Goal: Information Seeking & Learning: Find specific fact

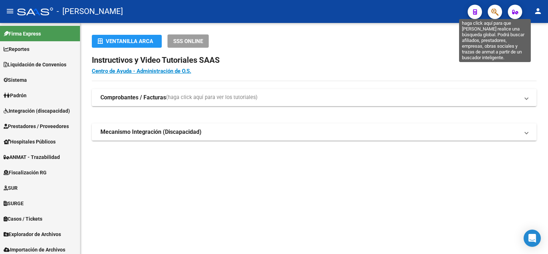
click at [494, 13] on icon "button" at bounding box center [494, 12] width 7 height 8
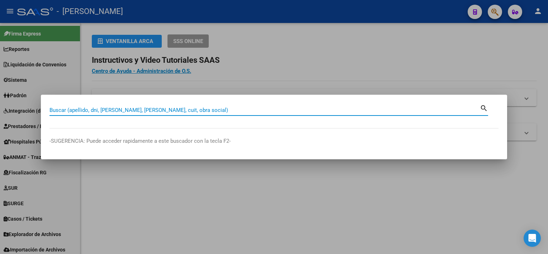
paste input "25321246"
type input "25321246"
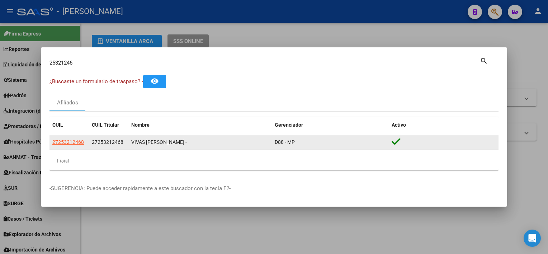
drag, startPoint x: 322, startPoint y: 140, endPoint x: 50, endPoint y: 143, distance: 272.5
click at [50, 143] on div "27253212468 27253212468 VIVAS [PERSON_NAME] - D88 - MP" at bounding box center [273, 142] width 449 height 14
copy div "27253212468 27253212468 VIVAS [PERSON_NAME] - D88 - MP"
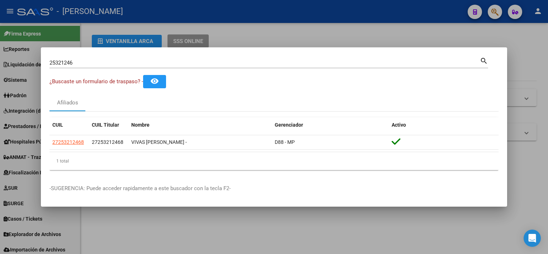
click at [406, 108] on div "Afiliados" at bounding box center [273, 102] width 449 height 17
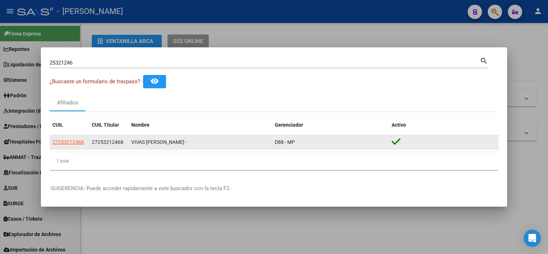
drag, startPoint x: 309, startPoint y: 146, endPoint x: 51, endPoint y: 145, distance: 258.1
click at [51, 145] on div "27253212468 27253212468 VIVAS [PERSON_NAME] - D88 - MP" at bounding box center [273, 142] width 449 height 14
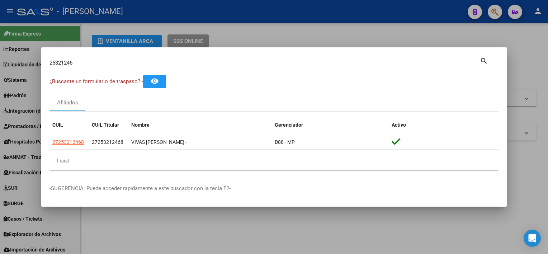
copy div "27253212468 27253212468 VIVAS [PERSON_NAME] - D88 - MP"
